Goal: Information Seeking & Learning: Find specific fact

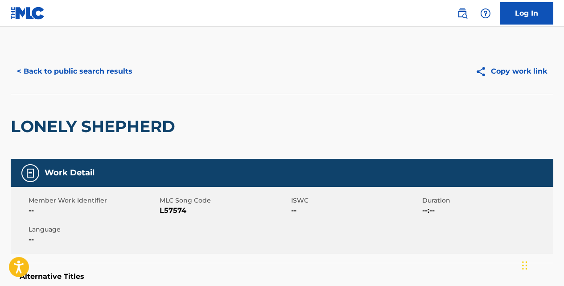
click at [119, 70] on button "< Back to public search results" at bounding box center [75, 71] width 128 height 22
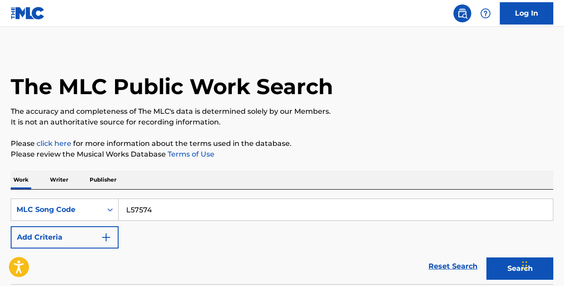
scroll to position [124, 0]
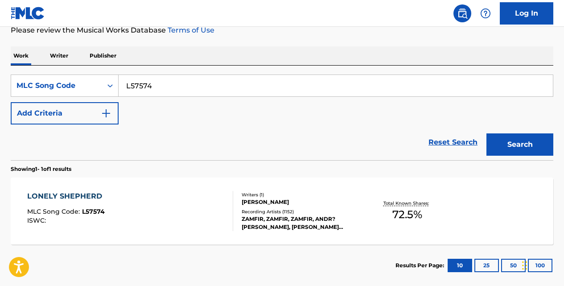
click at [436, 144] on link "Reset Search" at bounding box center [453, 142] width 58 height 20
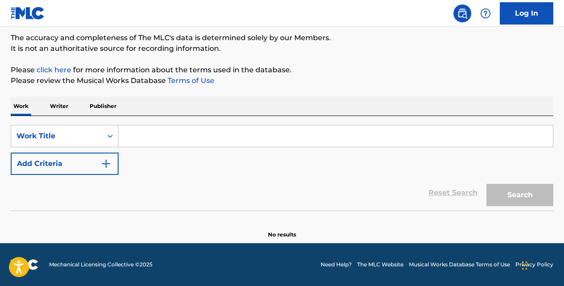
click at [188, 137] on input "Search Form" at bounding box center [335, 135] width 434 height 21
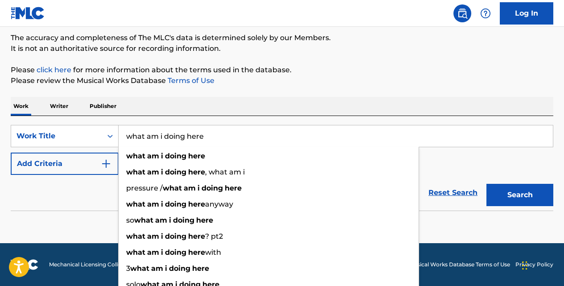
type input "what am i doing here"
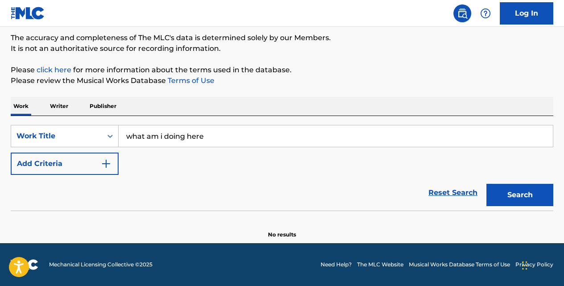
click at [108, 159] on img "Search Form" at bounding box center [106, 163] width 11 height 11
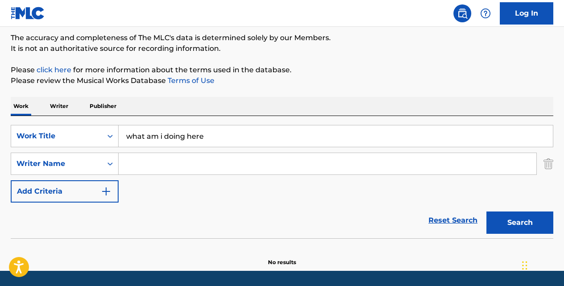
click at [135, 161] on input "Search Form" at bounding box center [326, 163] width 417 height 21
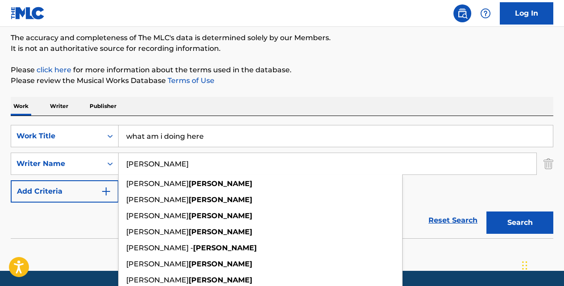
type input "[PERSON_NAME]"
click at [486, 211] on button "Search" at bounding box center [519, 222] width 67 height 22
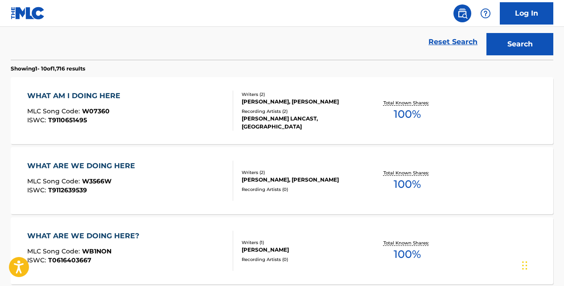
scroll to position [254, 0]
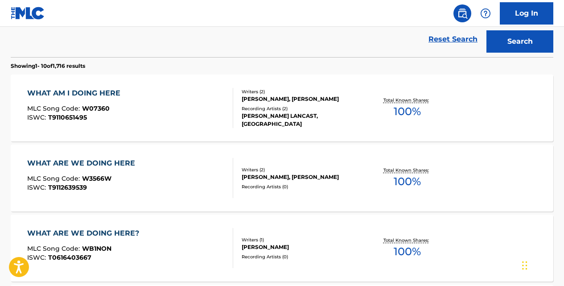
click at [104, 93] on div "WHAT AM I DOING HERE" at bounding box center [76, 93] width 98 height 11
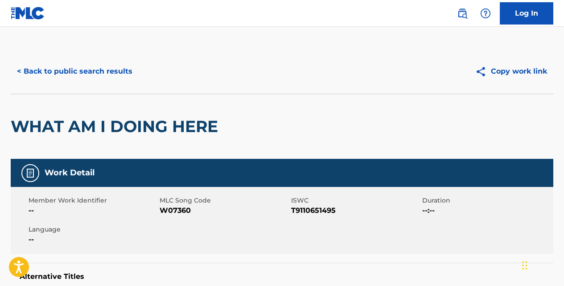
click at [104, 75] on button "< Back to public search results" at bounding box center [75, 71] width 128 height 22
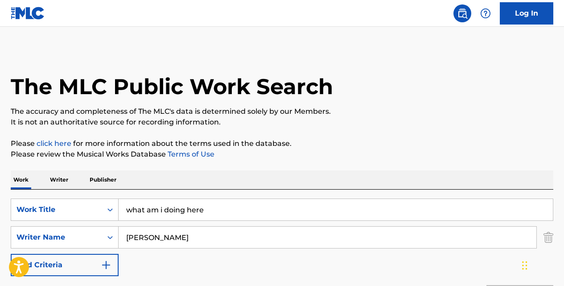
scroll to position [305, 0]
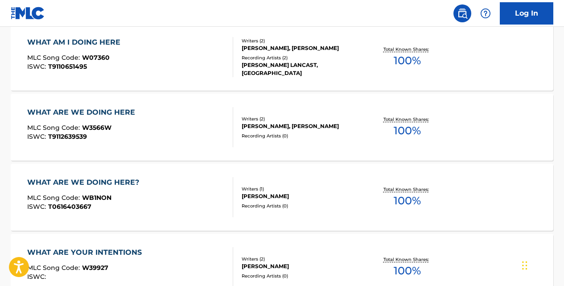
click at [119, 114] on div "WHAT ARE WE DOING HERE" at bounding box center [83, 112] width 112 height 11
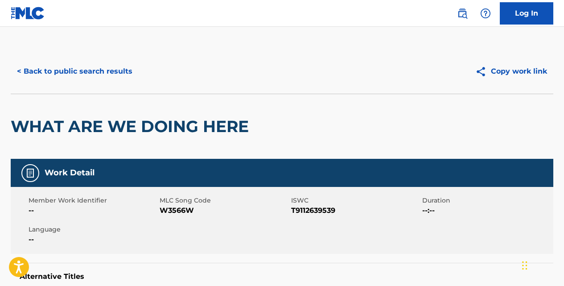
click at [112, 71] on button "< Back to public search results" at bounding box center [75, 71] width 128 height 22
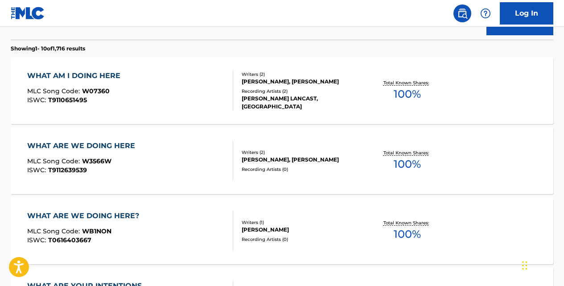
scroll to position [270, 0]
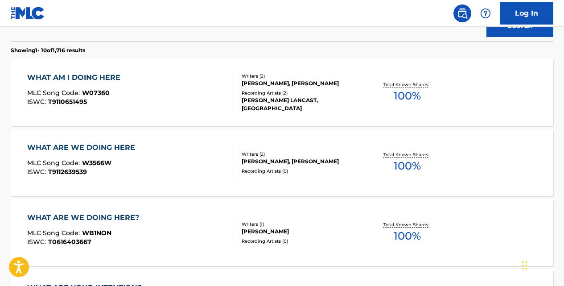
click at [120, 75] on div "WHAT AM I DOING HERE" at bounding box center [76, 77] width 98 height 11
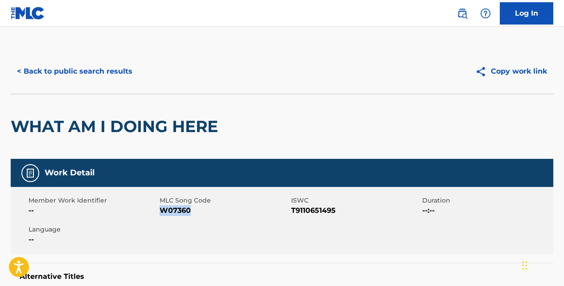
drag, startPoint x: 190, startPoint y: 208, endPoint x: 163, endPoint y: 209, distance: 27.6
click at [163, 209] on span "W07360" at bounding box center [223, 210] width 129 height 11
copy span "W07360"
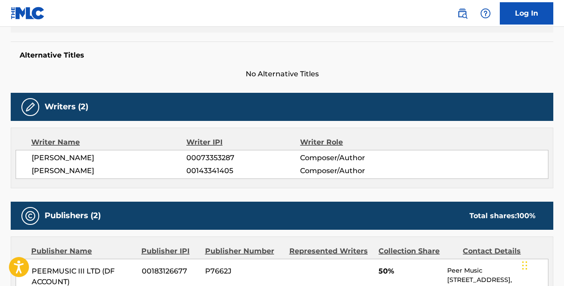
scroll to position [220, 0]
